Goal: Information Seeking & Learning: Learn about a topic

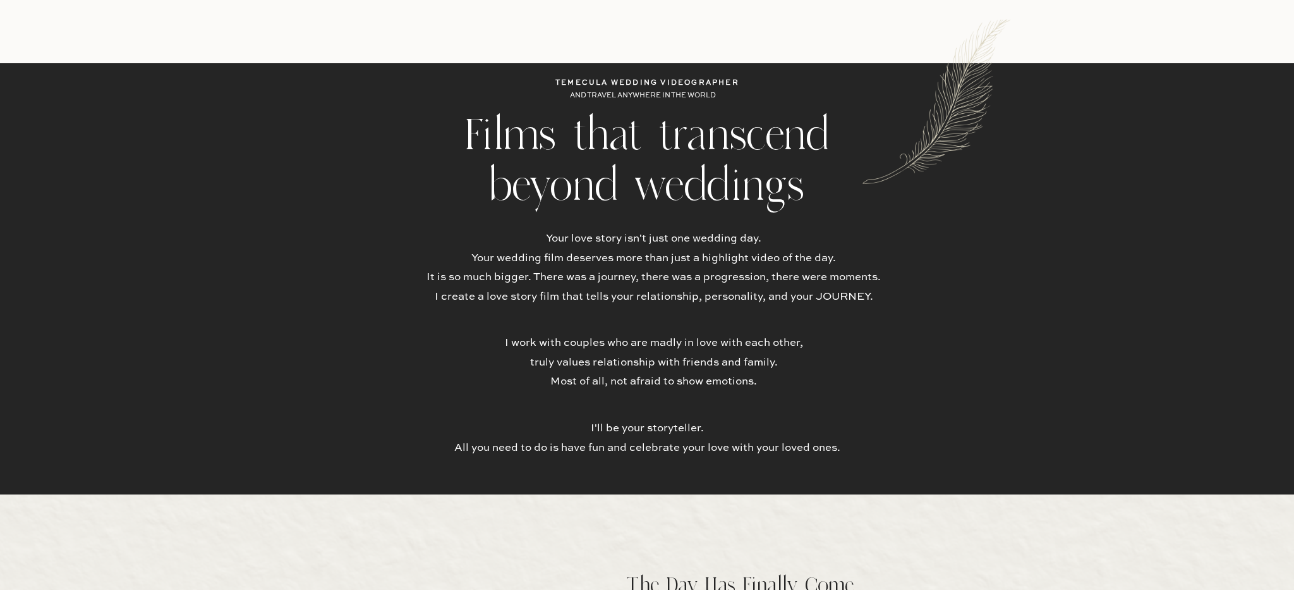
scroll to position [406, 0]
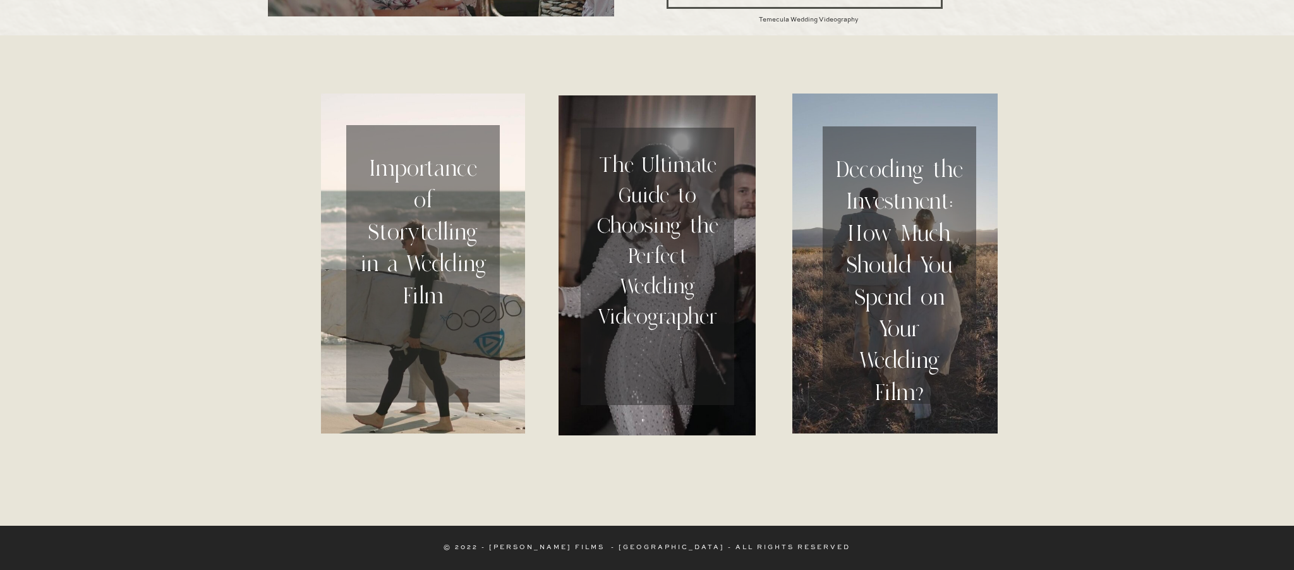
scroll to position [3974, 0]
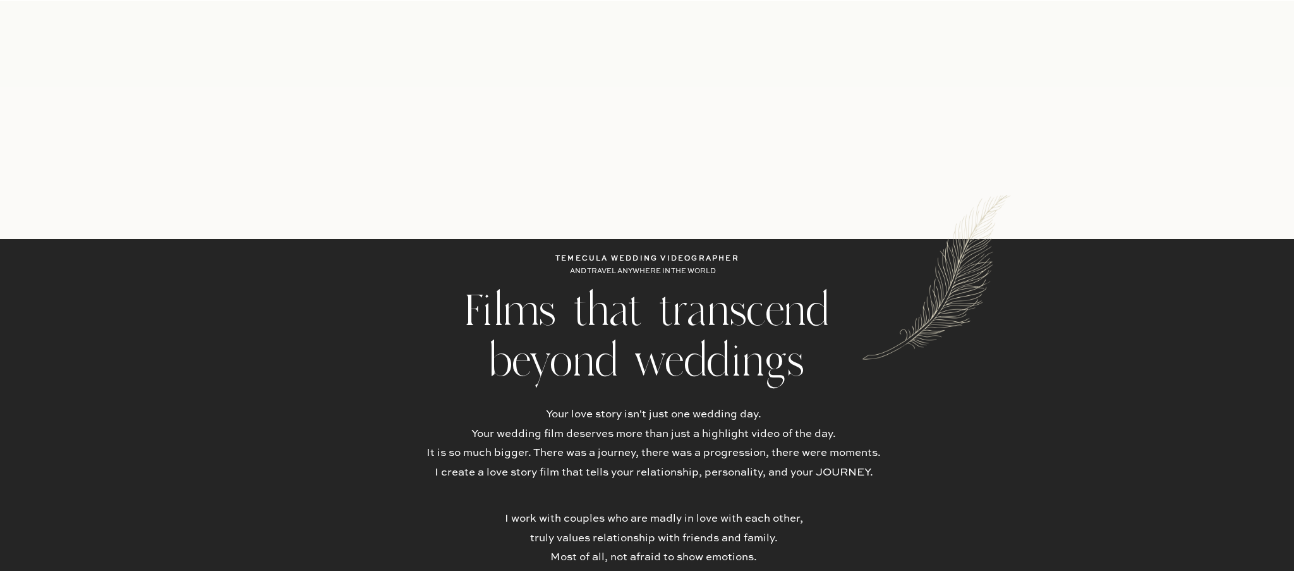
scroll to position [630, 0]
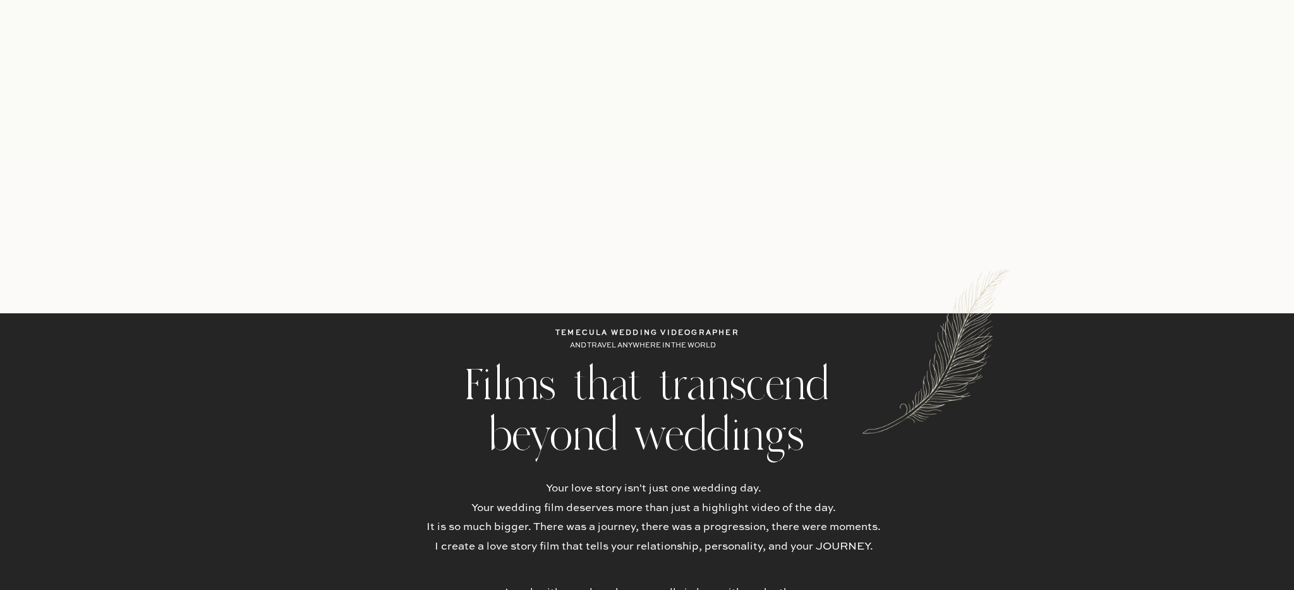
scroll to position [172, 0]
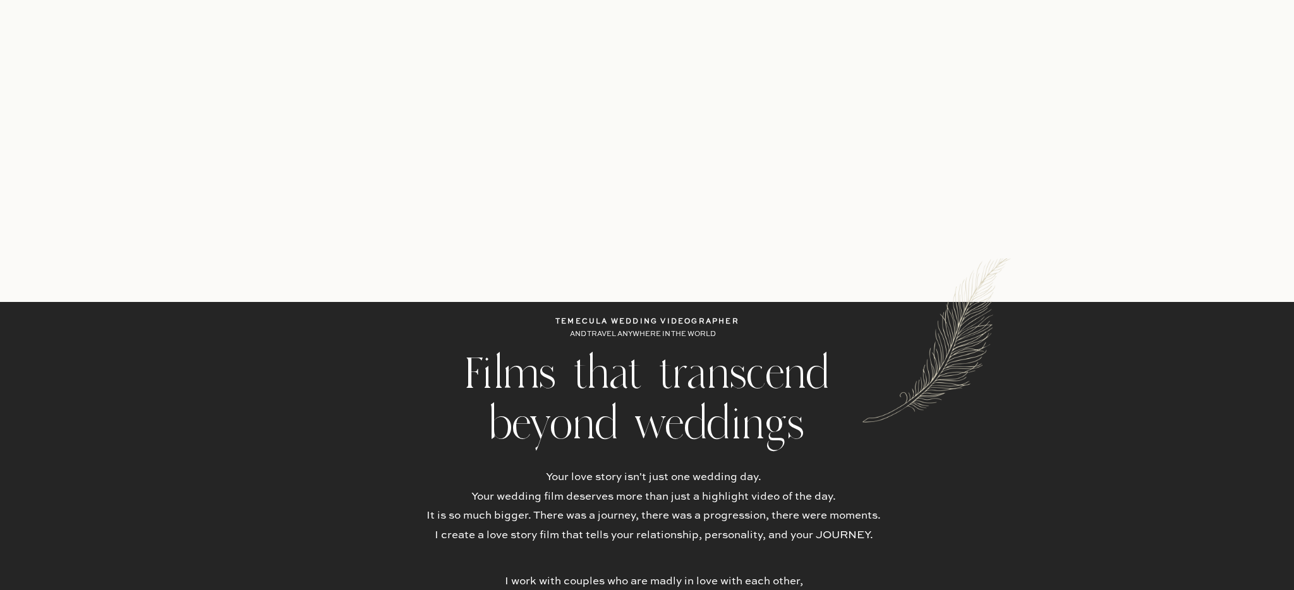
click at [569, 321] on b "Temecula wedding videographer" at bounding box center [647, 321] width 184 height 7
copy div "All you need to do is have fun and celebrate your love with your loved ones. Te…"
click at [562, 320] on b "Temecula wedding videographer" at bounding box center [647, 321] width 184 height 7
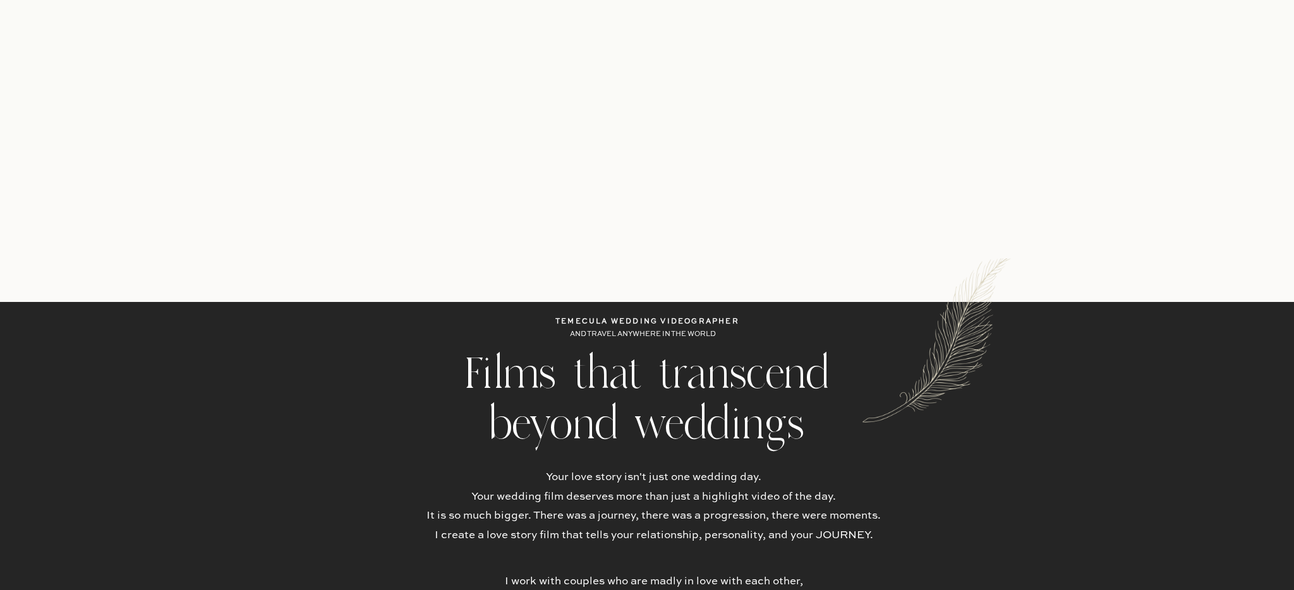
click at [562, 320] on b "Temecula wedding videographer" at bounding box center [647, 321] width 184 height 7
copy div "Temecula wedding videographer"
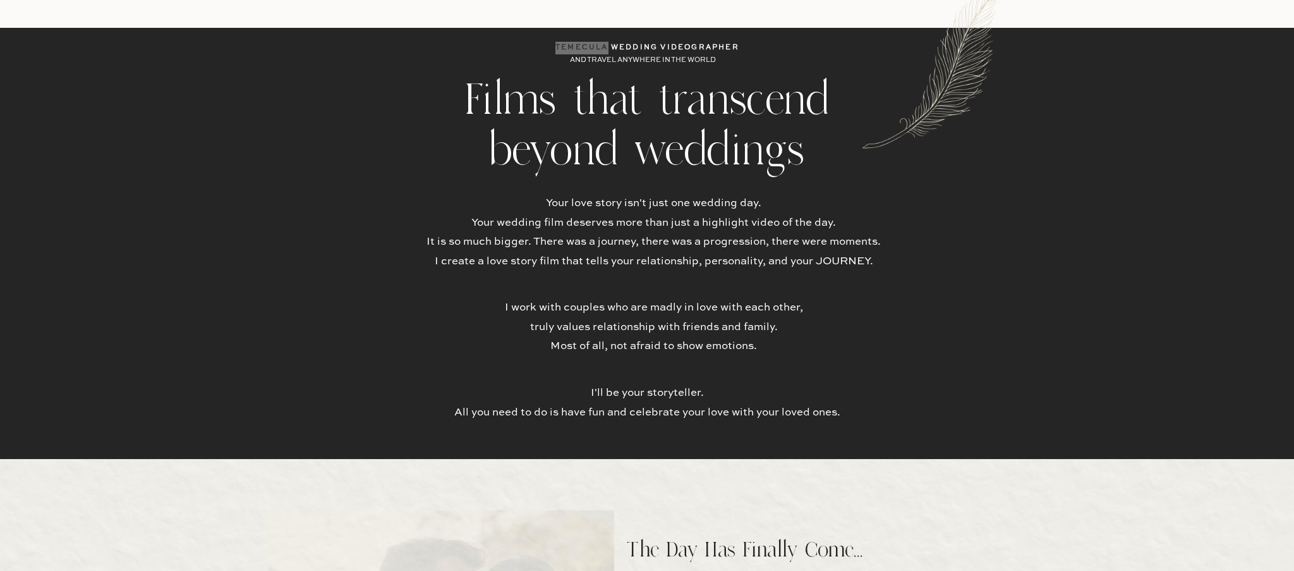
scroll to position [943, 0]
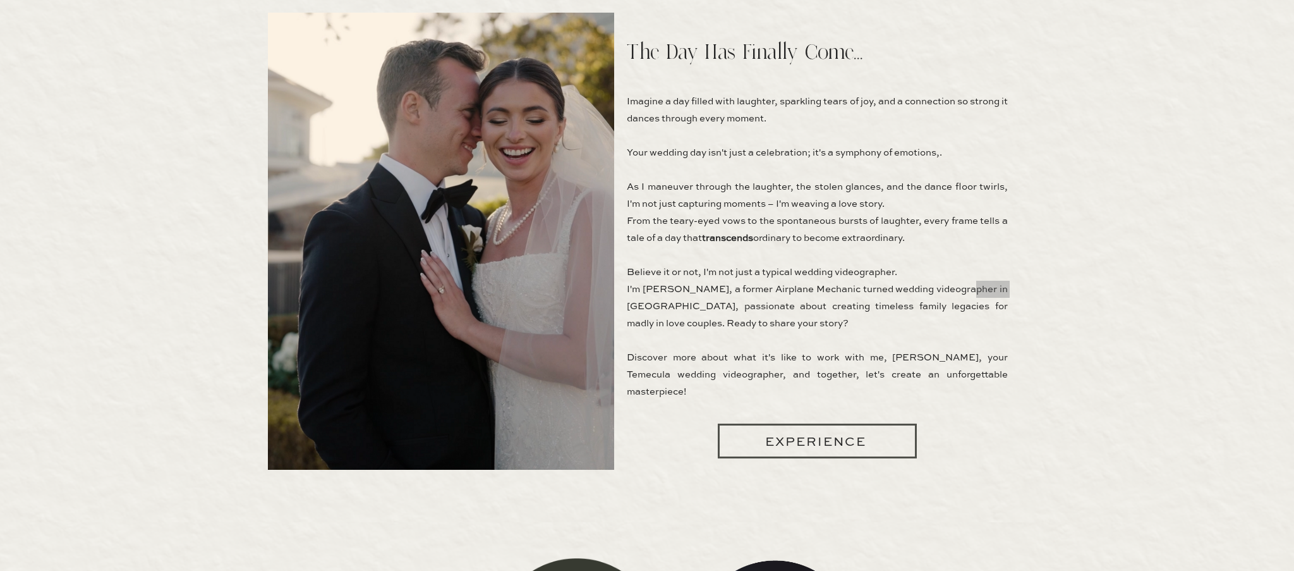
click at [862, 289] on p "Imagine a day filled with laughter, sparkling tears of joy, and a connection so…" at bounding box center [817, 250] width 381 height 314
copy p "wedding videographer in Temecula"
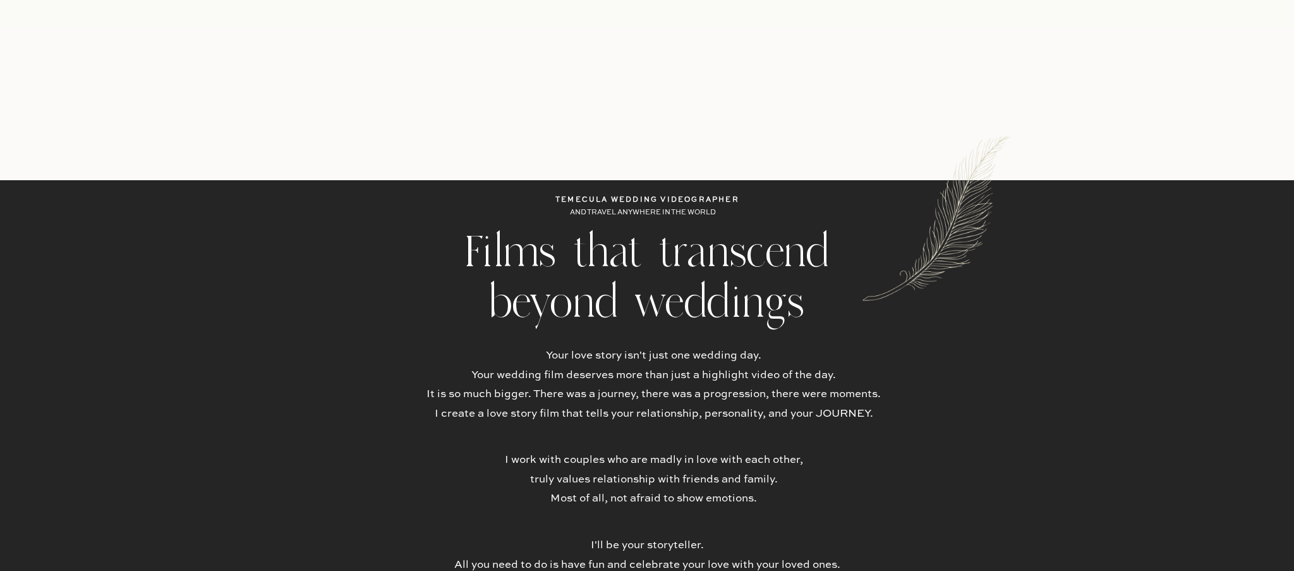
scroll to position [293, 0]
drag, startPoint x: 553, startPoint y: 198, endPoint x: 749, endPoint y: 195, distance: 195.3
click at [749, 195] on h1 "Temecula wedding videographer" at bounding box center [647, 201] width 299 height 13
copy b "Temecula wedding videographer"
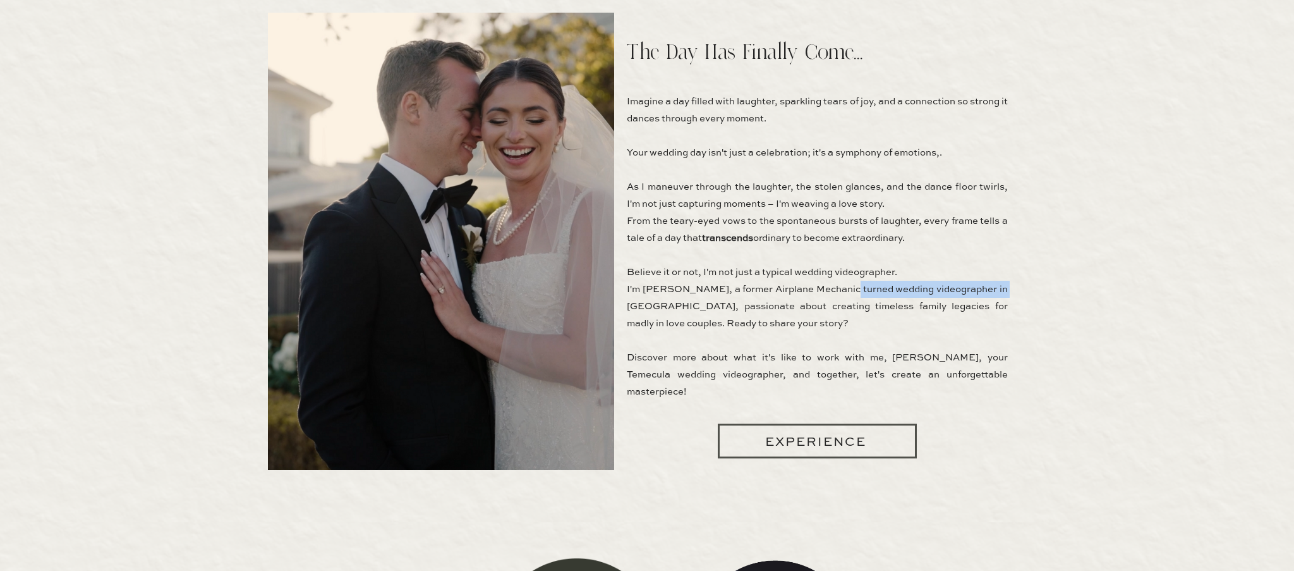
drag, startPoint x: 843, startPoint y: 288, endPoint x: 1005, endPoint y: 284, distance: 162.4
click at [1005, 284] on p "Imagine a day filled with laughter, sparkling tears of joy, and a connection so…" at bounding box center [817, 250] width 381 height 314
copy p "wedding videographer in Temecula"
click at [960, 378] on p "Imagine a day filled with laughter, sparkling tears of joy, and a connection so…" at bounding box center [817, 250] width 381 height 314
click at [938, 353] on p "Imagine a day filled with laughter, sparkling tears of joy, and a connection so…" at bounding box center [817, 250] width 381 height 314
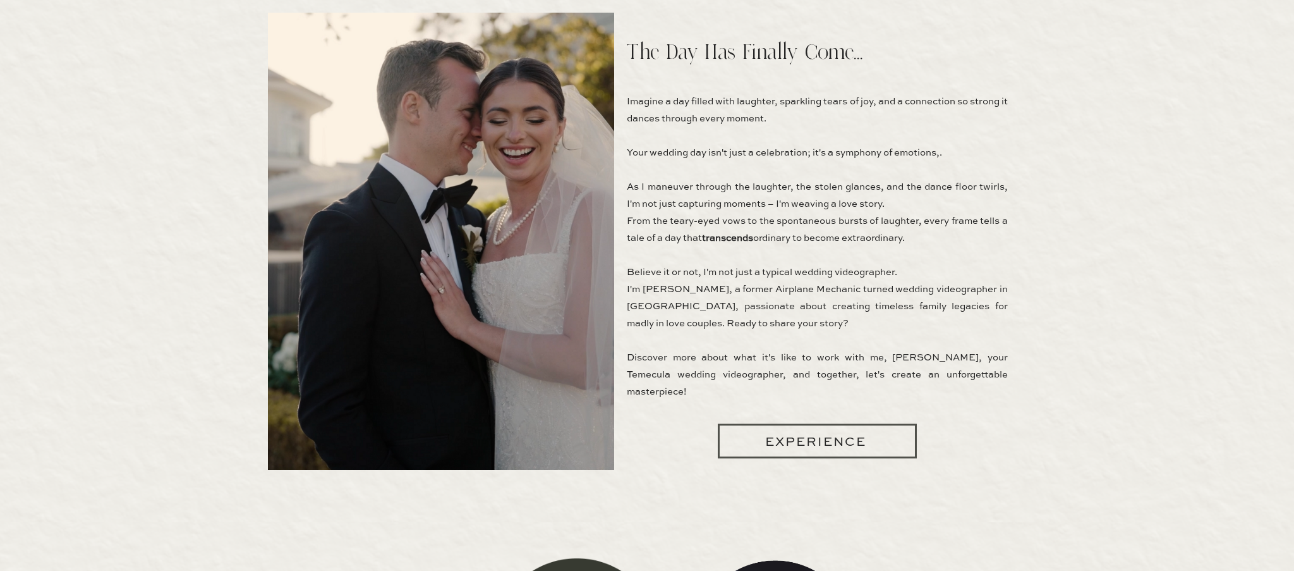
click at [938, 353] on p "Imagine a day filled with laughter, sparkling tears of joy, and a connection so…" at bounding box center [817, 250] width 381 height 314
copy p "Temecula wedding videographer"
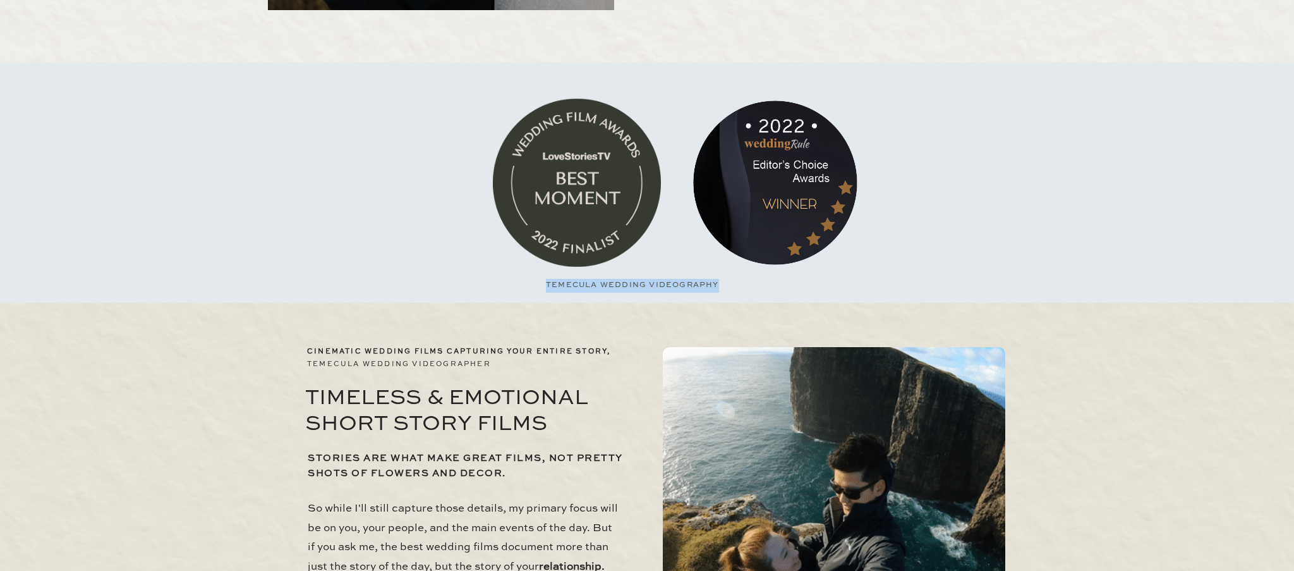
drag, startPoint x: 545, startPoint y: 284, endPoint x: 719, endPoint y: 283, distance: 173.8
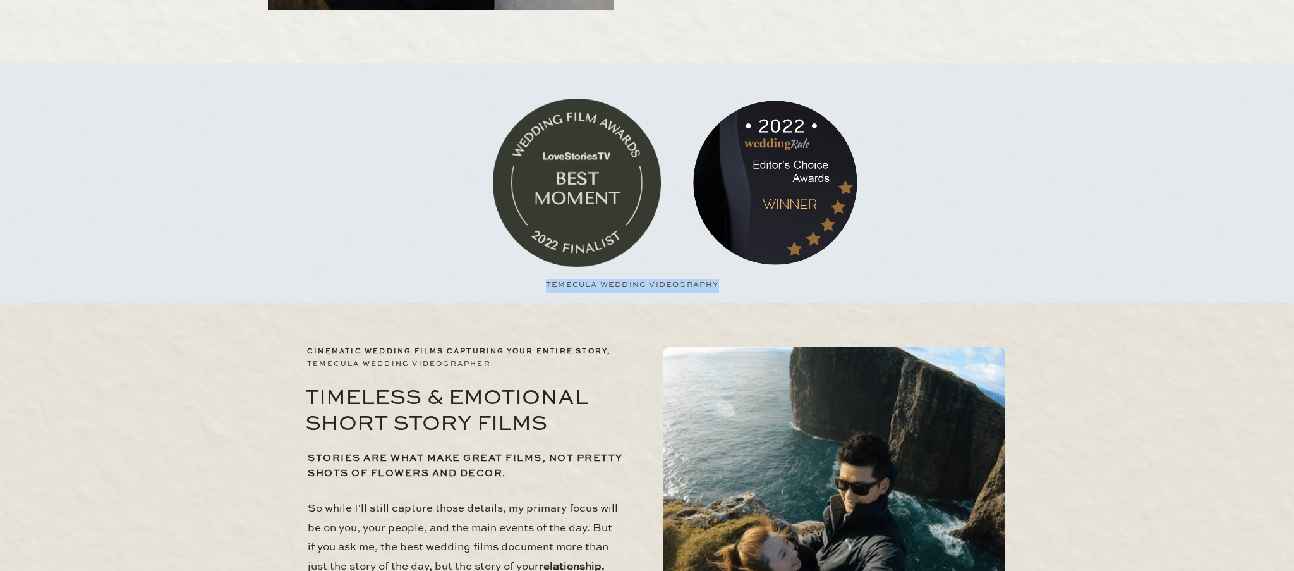
copy div "Temecula Wedding Videography"
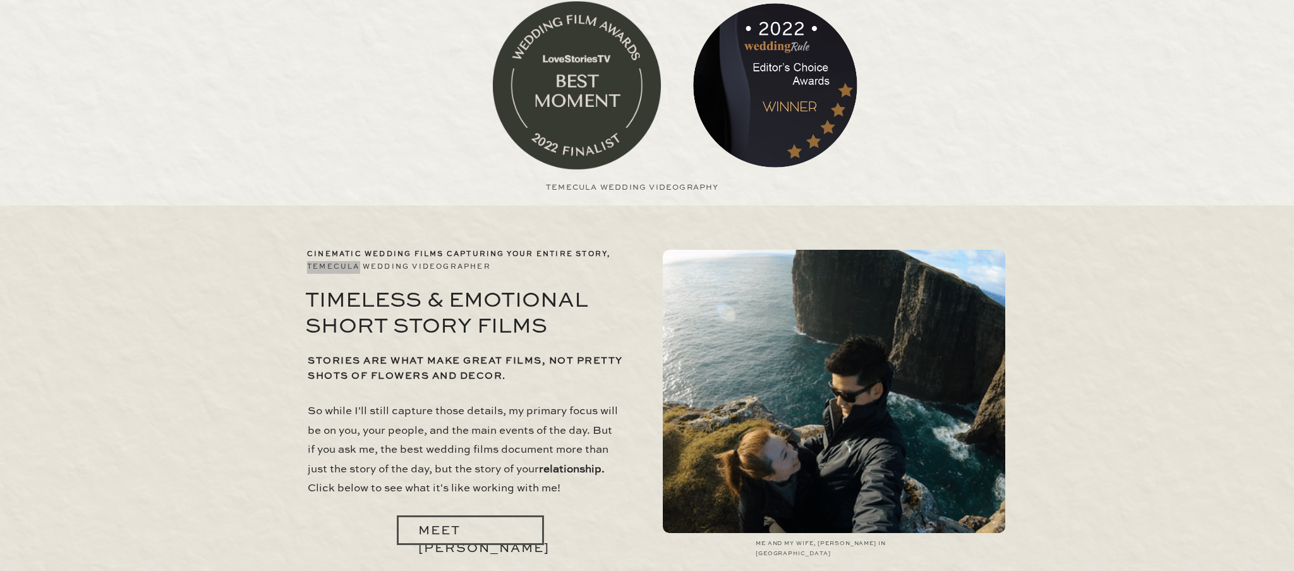
scroll to position [1551, 0]
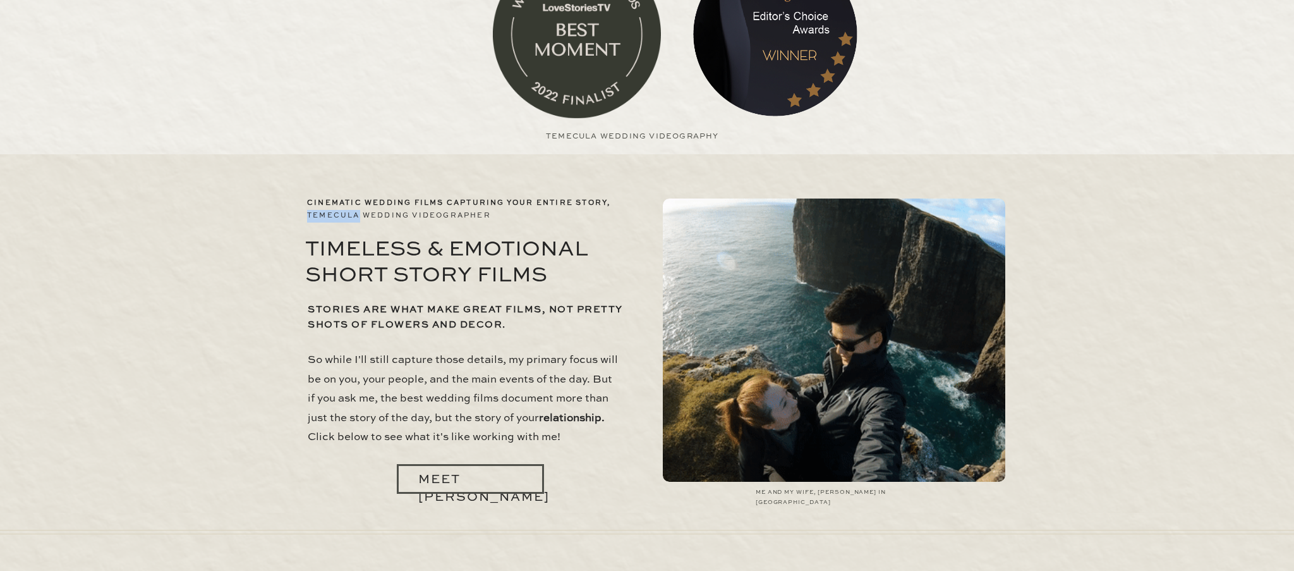
click at [308, 216] on h2 "cinematic wedding films capturing your entire story, Temecula wedding videograp…" at bounding box center [467, 208] width 321 height 23
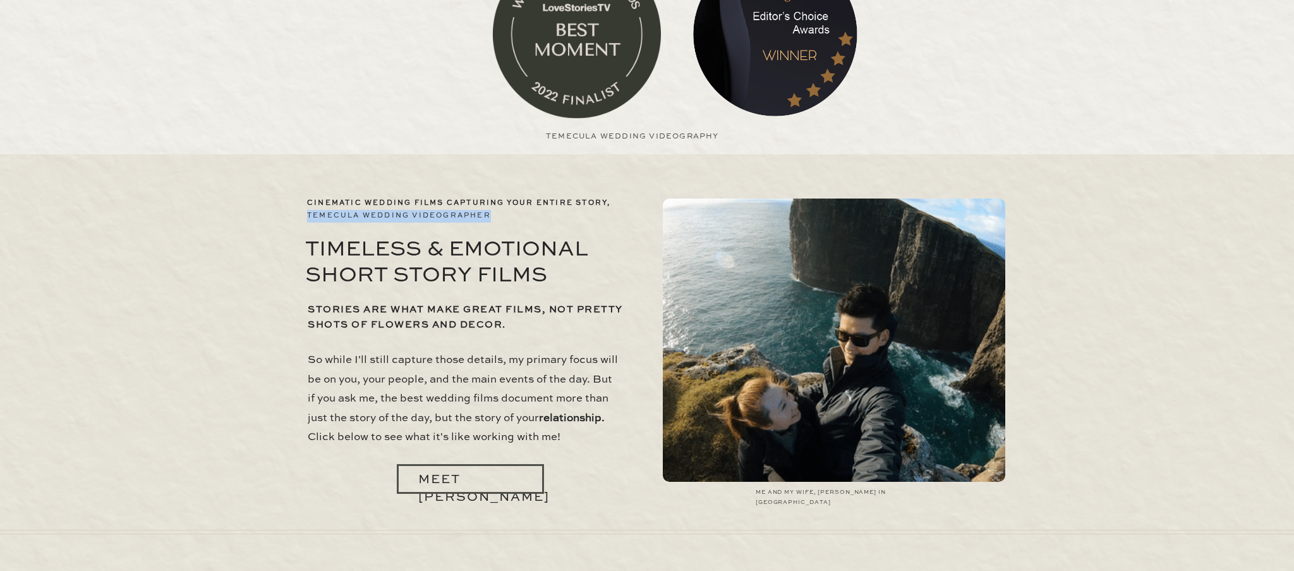
drag, startPoint x: 308, startPoint y: 214, endPoint x: 492, endPoint y: 213, distance: 183.9
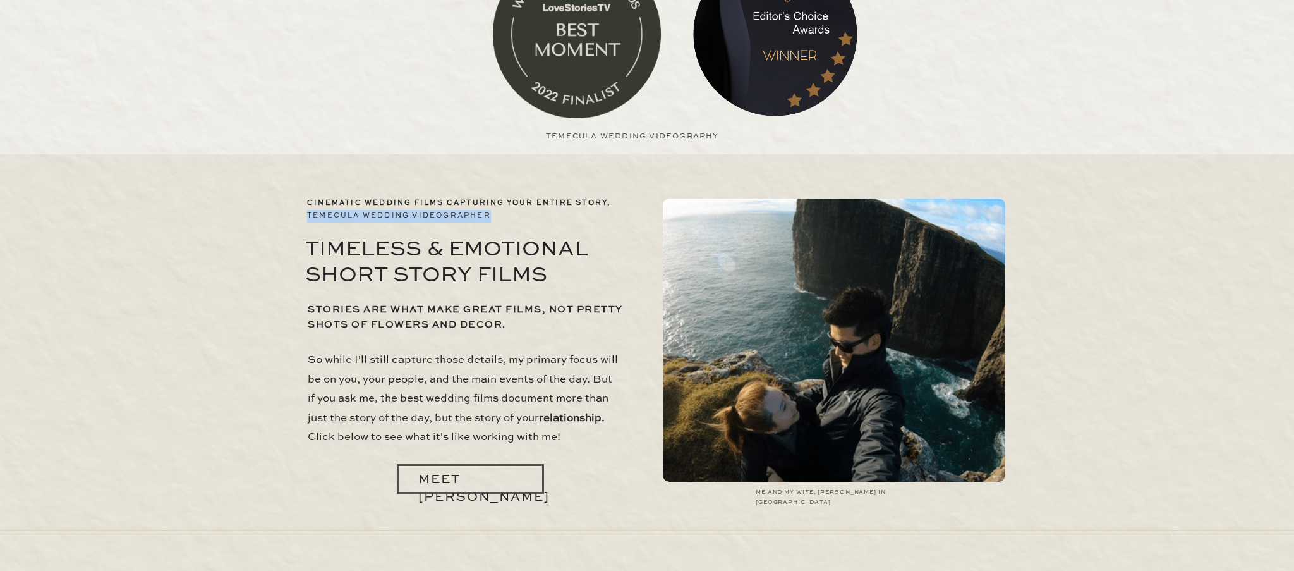
click at [492, 213] on h2 "cinematic wedding films capturing your entire story, Temecula wedding videograp…" at bounding box center [467, 208] width 321 height 23
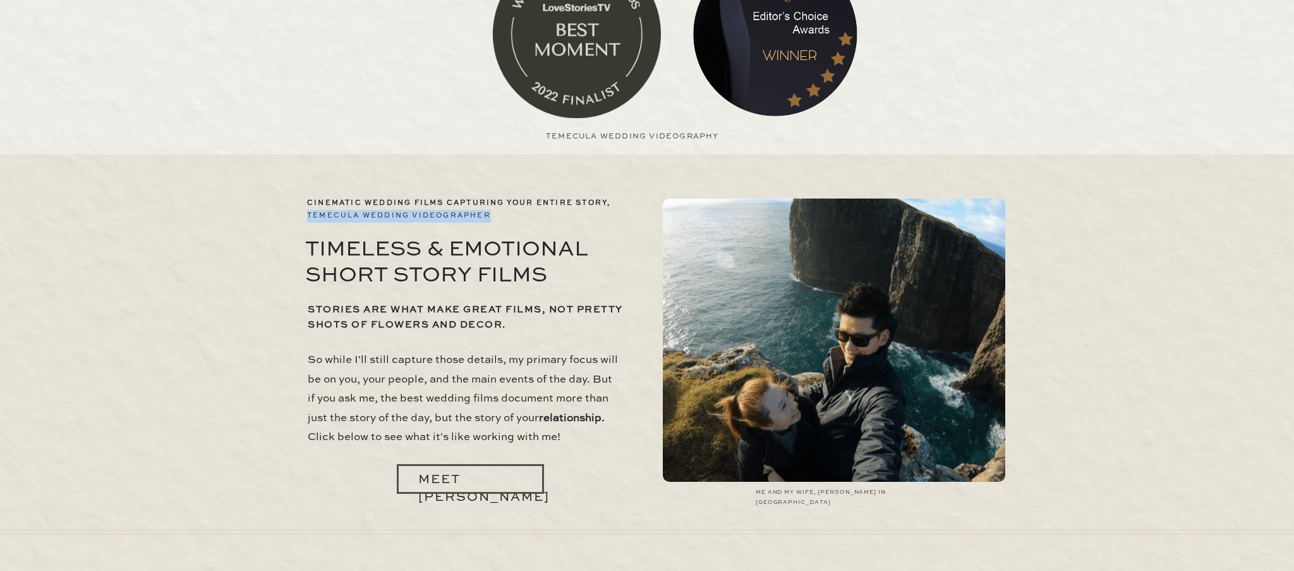
copy h2 "Temecula wedding videographer"
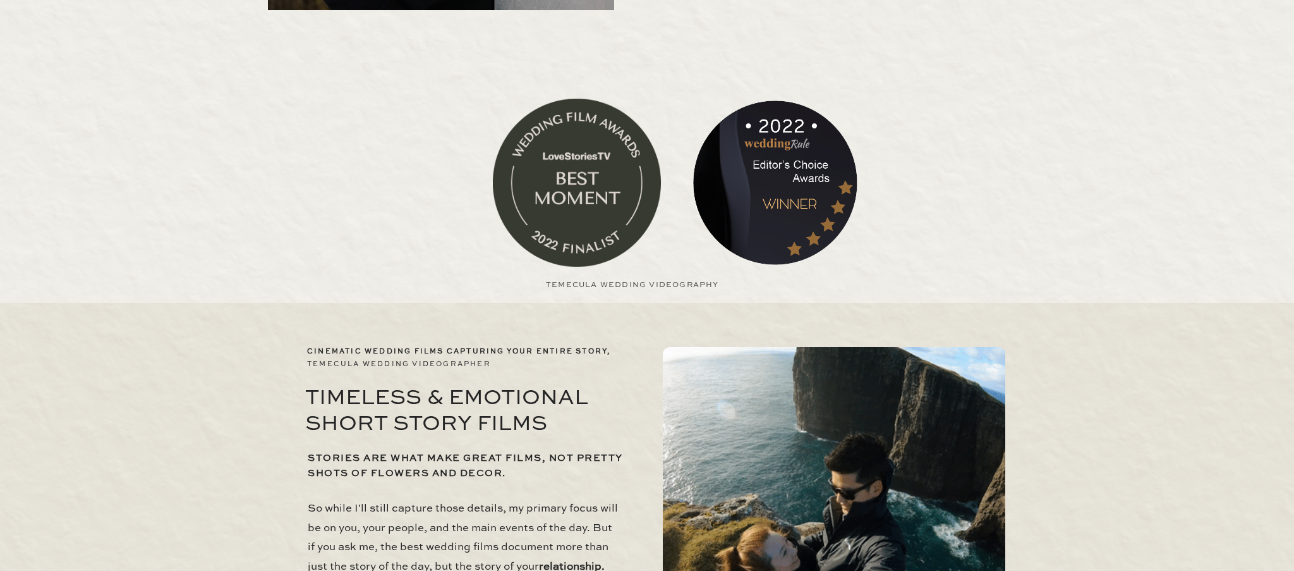
scroll to position [2160, 0]
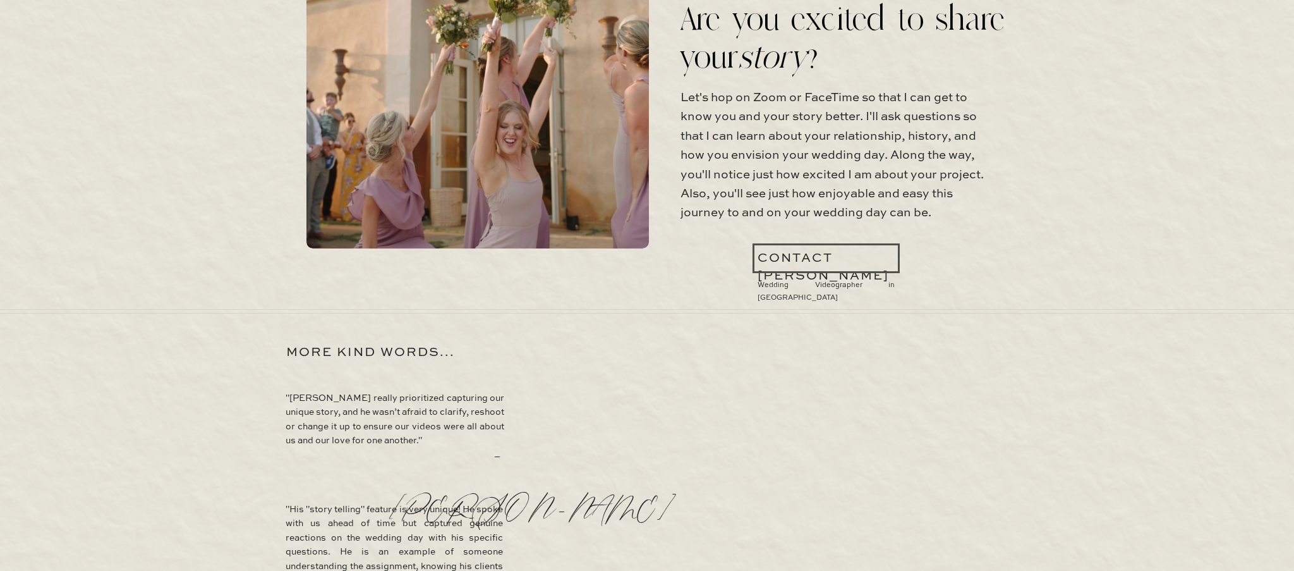
click at [756, 284] on div "meet jimmy films contact experience BLOG Films that transcend beyond weddings Y…" at bounding box center [647, 112] width 1294 height 4544
drag, startPoint x: 758, startPoint y: 284, endPoint x: 888, endPoint y: 284, distance: 130.2
click at [888, 284] on h2 "Wedding Videographer in [GEOGRAPHIC_DATA]" at bounding box center [826, 285] width 137 height 13
copy h2 "Wedding Videographer in [GEOGRAPHIC_DATA]"
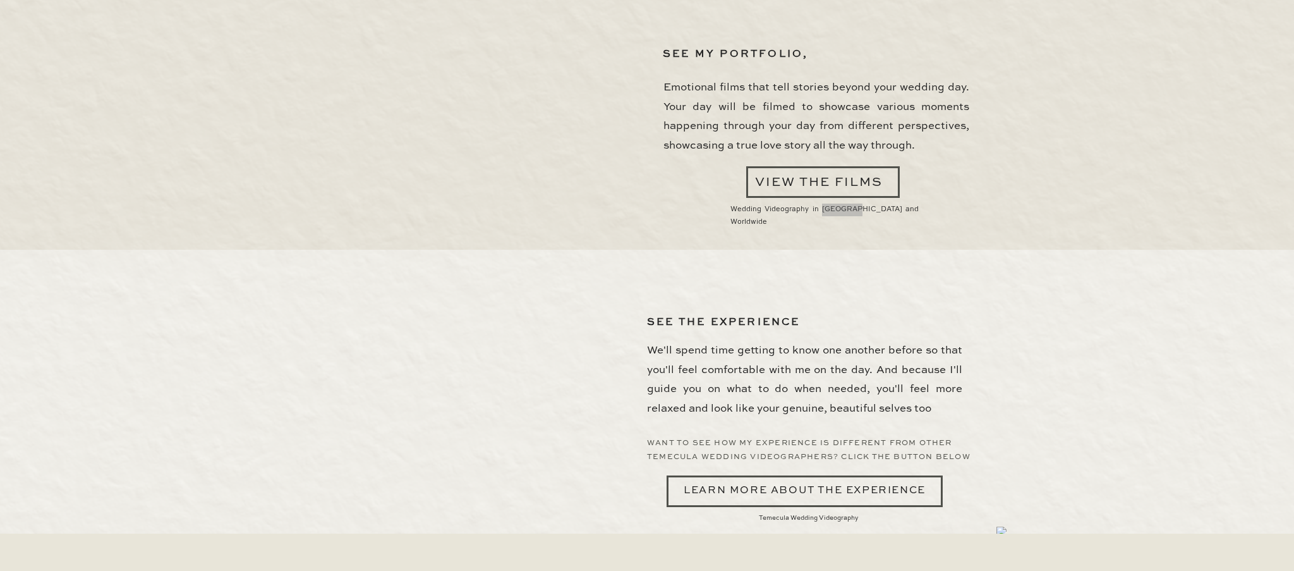
scroll to position [3515, 0]
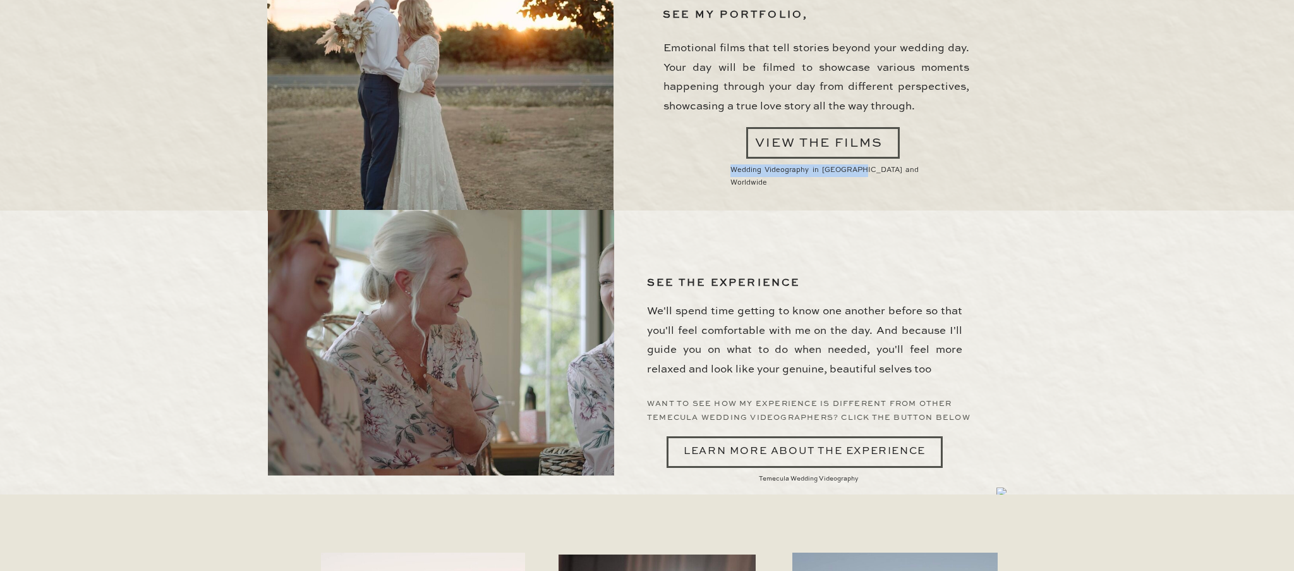
drag, startPoint x: 731, startPoint y: 168, endPoint x: 849, endPoint y: 166, distance: 118.2
click at [849, 166] on h2 "Wedding Videography in [GEOGRAPHIC_DATA] and Worldwide" at bounding box center [824, 170] width 188 height 13
copy h2 "Wedding Videography in Temecula"
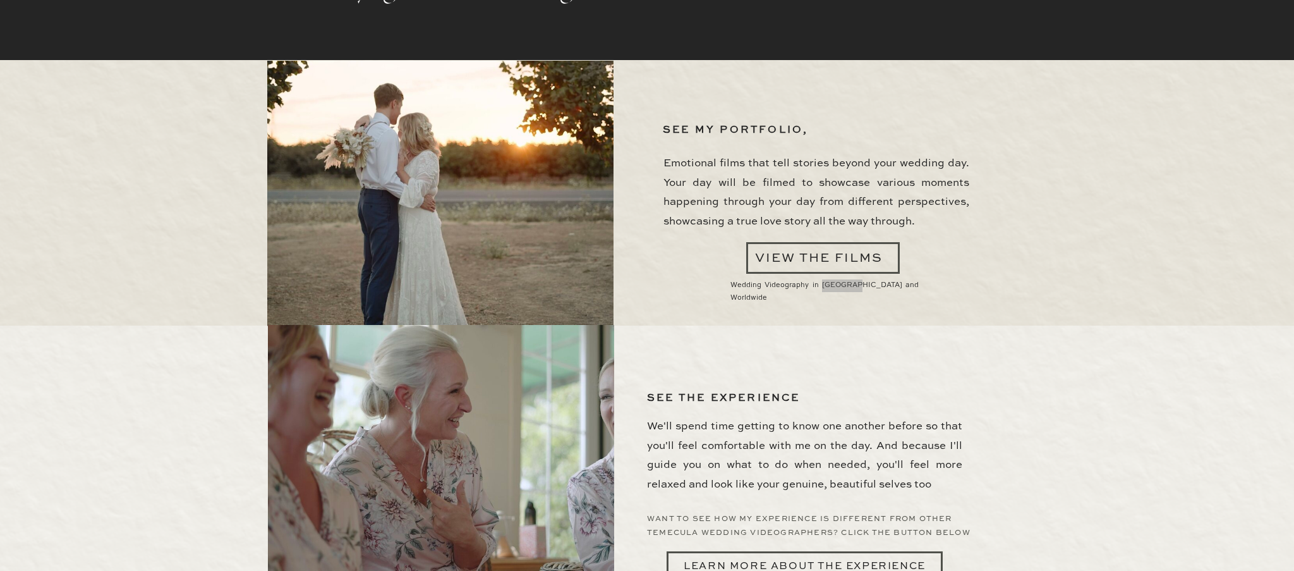
scroll to position [3708, 0]
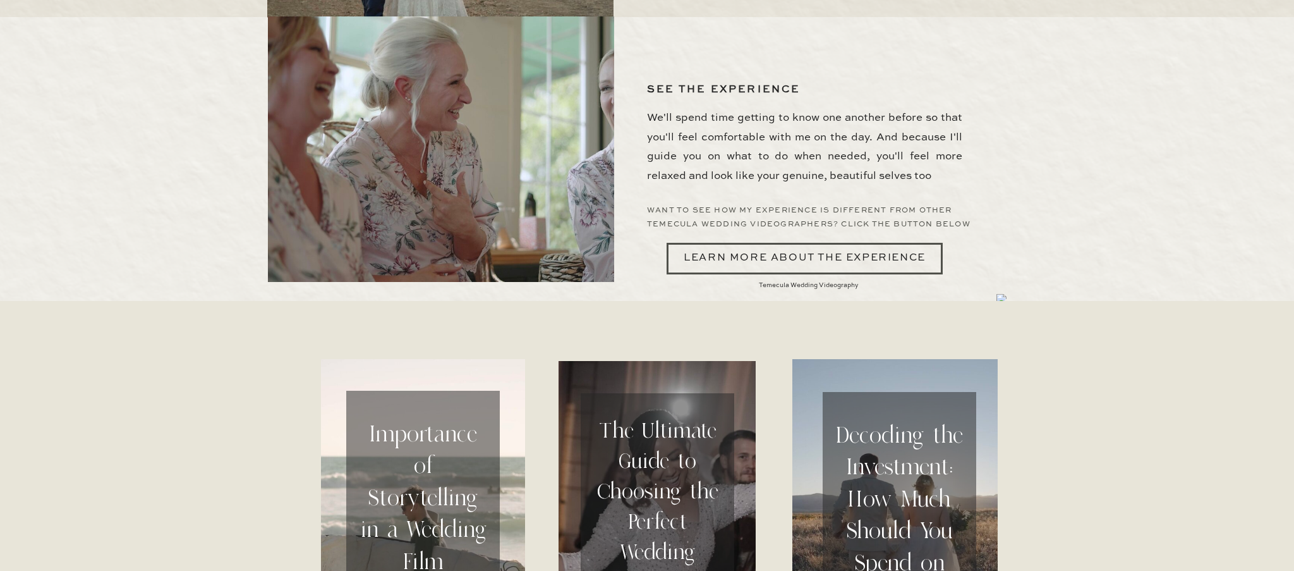
drag, startPoint x: 760, startPoint y: 286, endPoint x: 861, endPoint y: 284, distance: 101.1
click at [861, 284] on h2 "Temecula Wedding Videography" at bounding box center [822, 286] width 126 height 15
drag, startPoint x: 648, startPoint y: 222, endPoint x: 830, endPoint y: 218, distance: 182.0
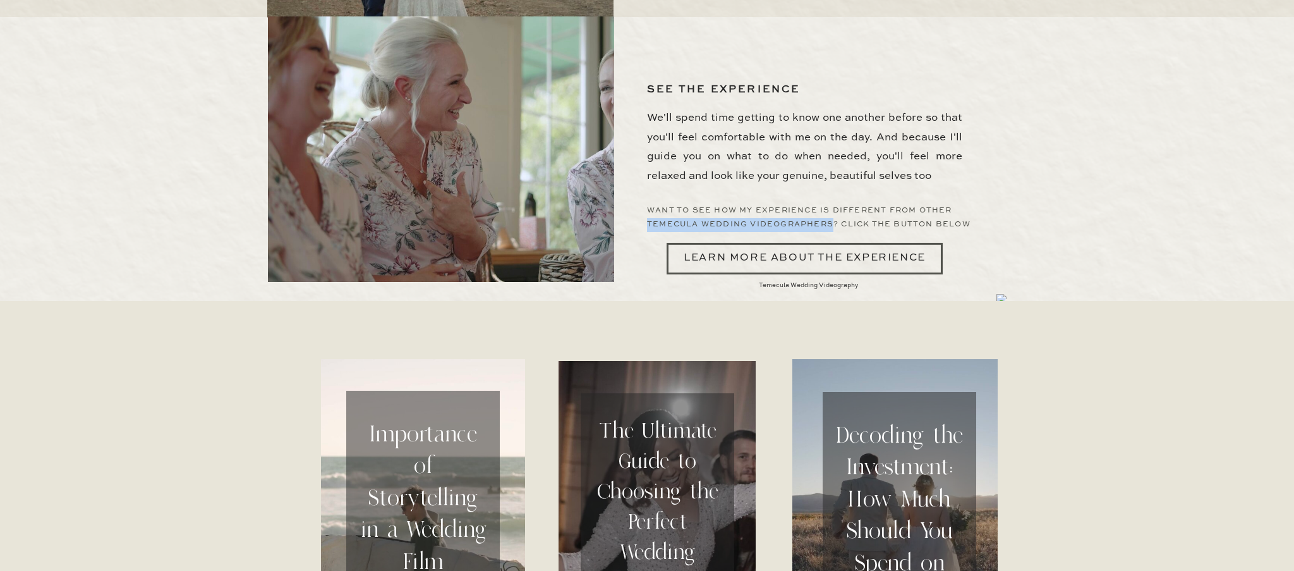
click at [830, 218] on h3 "want to see how my experience is different from other Temecula wedding videogra…" at bounding box center [815, 216] width 336 height 25
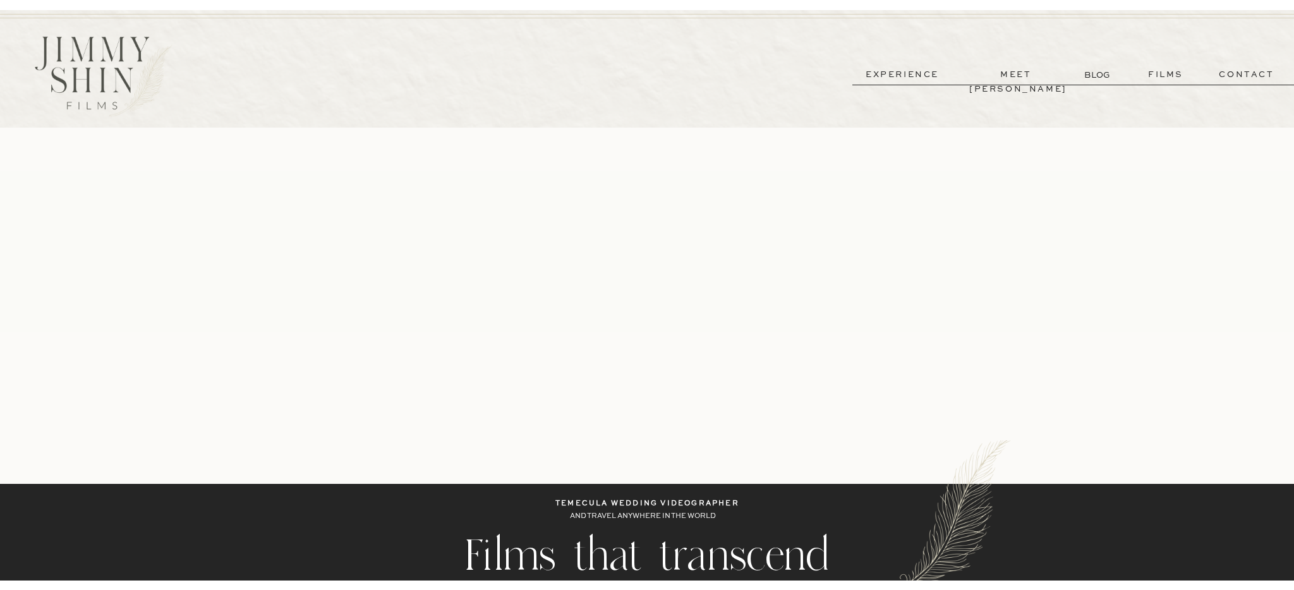
scroll to position [0, 0]
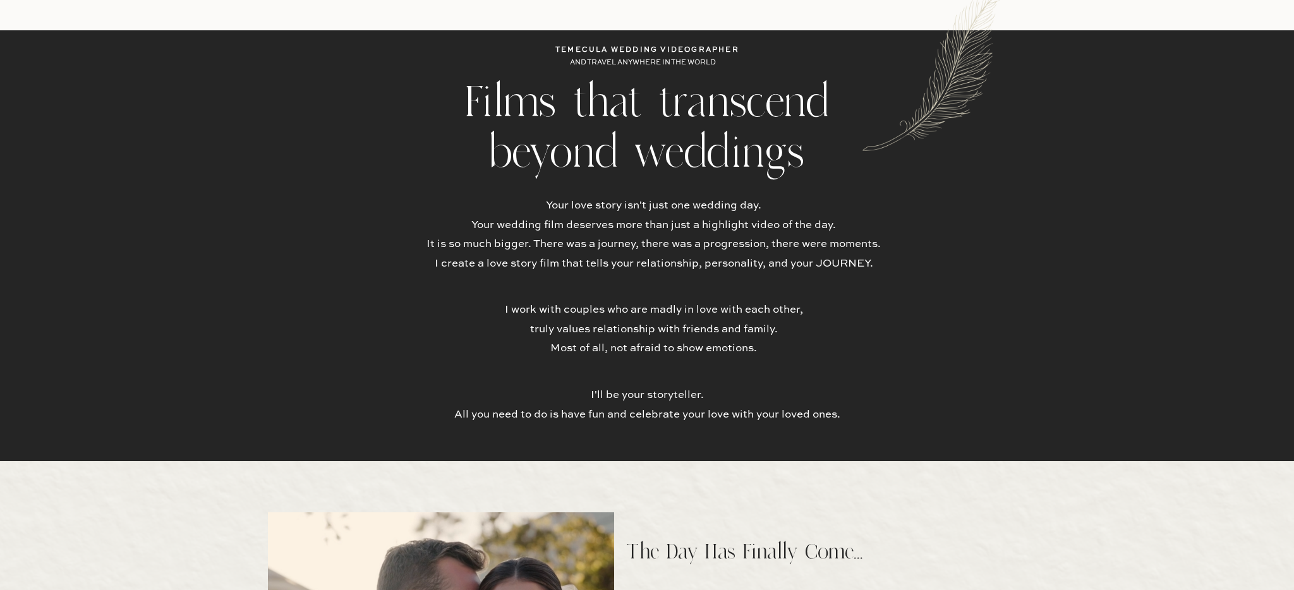
scroll to position [481, 0]
